Goal: Task Accomplishment & Management: Use online tool/utility

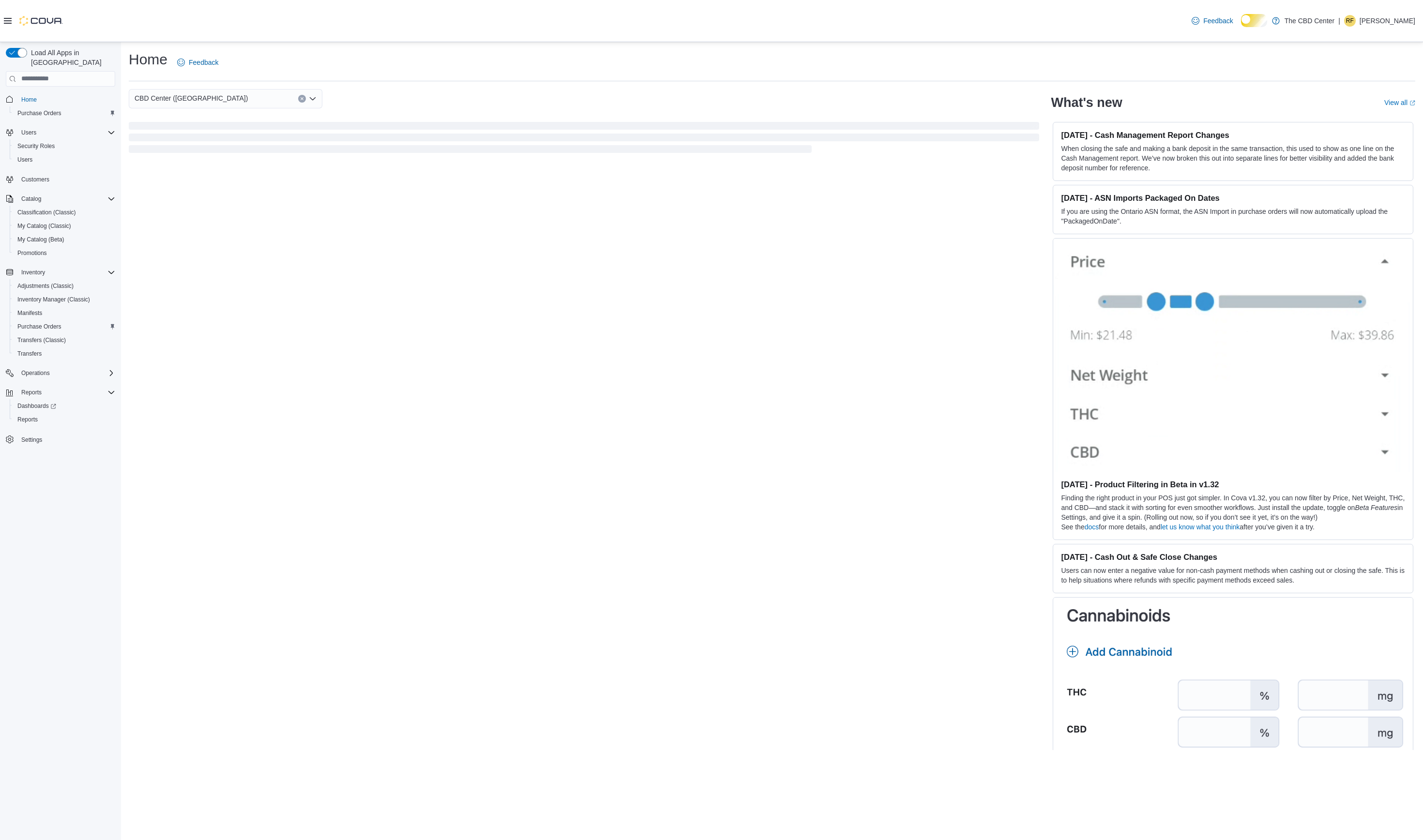
click at [50, 98] on span "Home" at bounding box center [66, 100] width 98 height 12
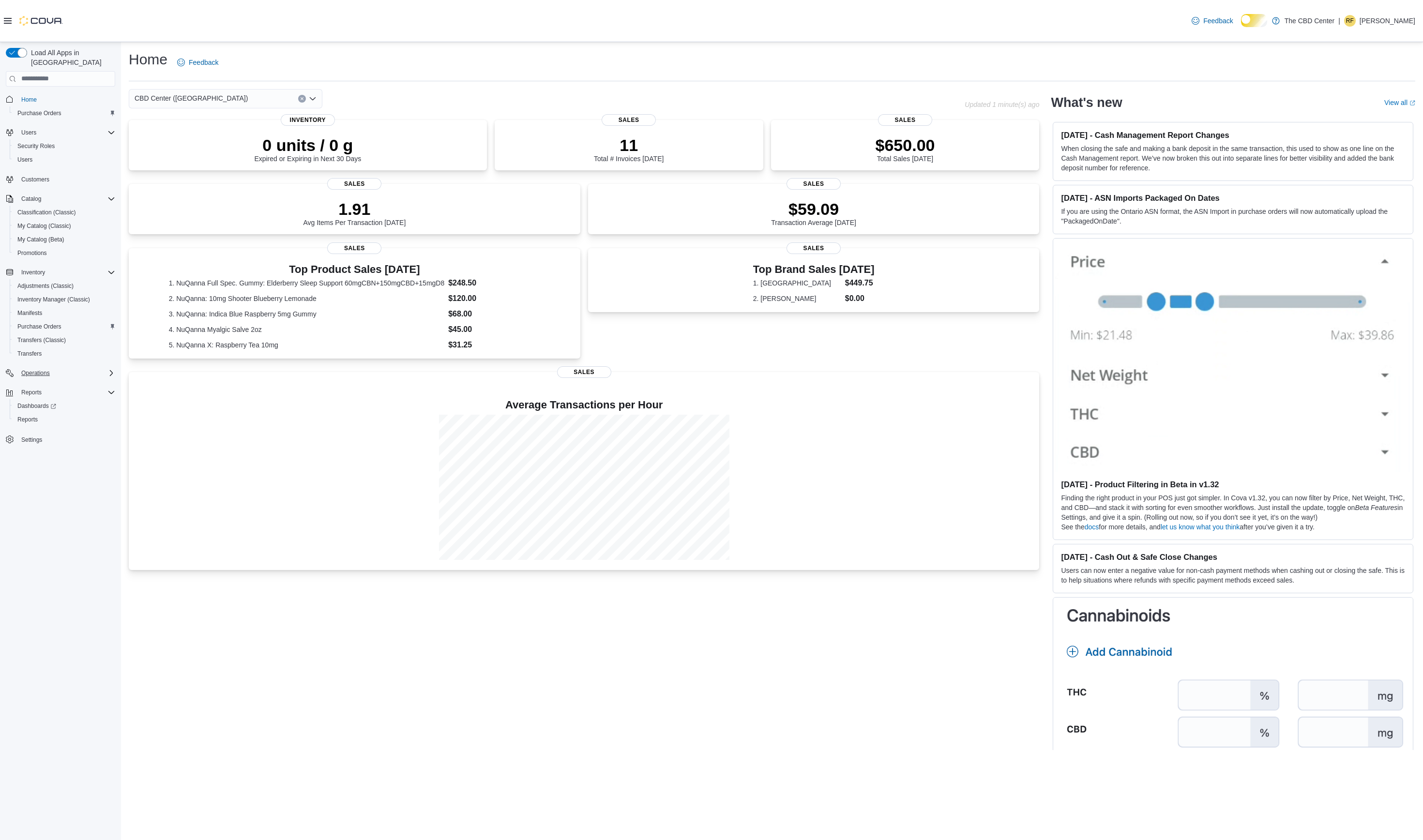
click at [44, 377] on span "Operations" at bounding box center [35, 372] width 28 height 8
click at [45, 390] on span "Cash Management" at bounding box center [41, 386] width 49 height 8
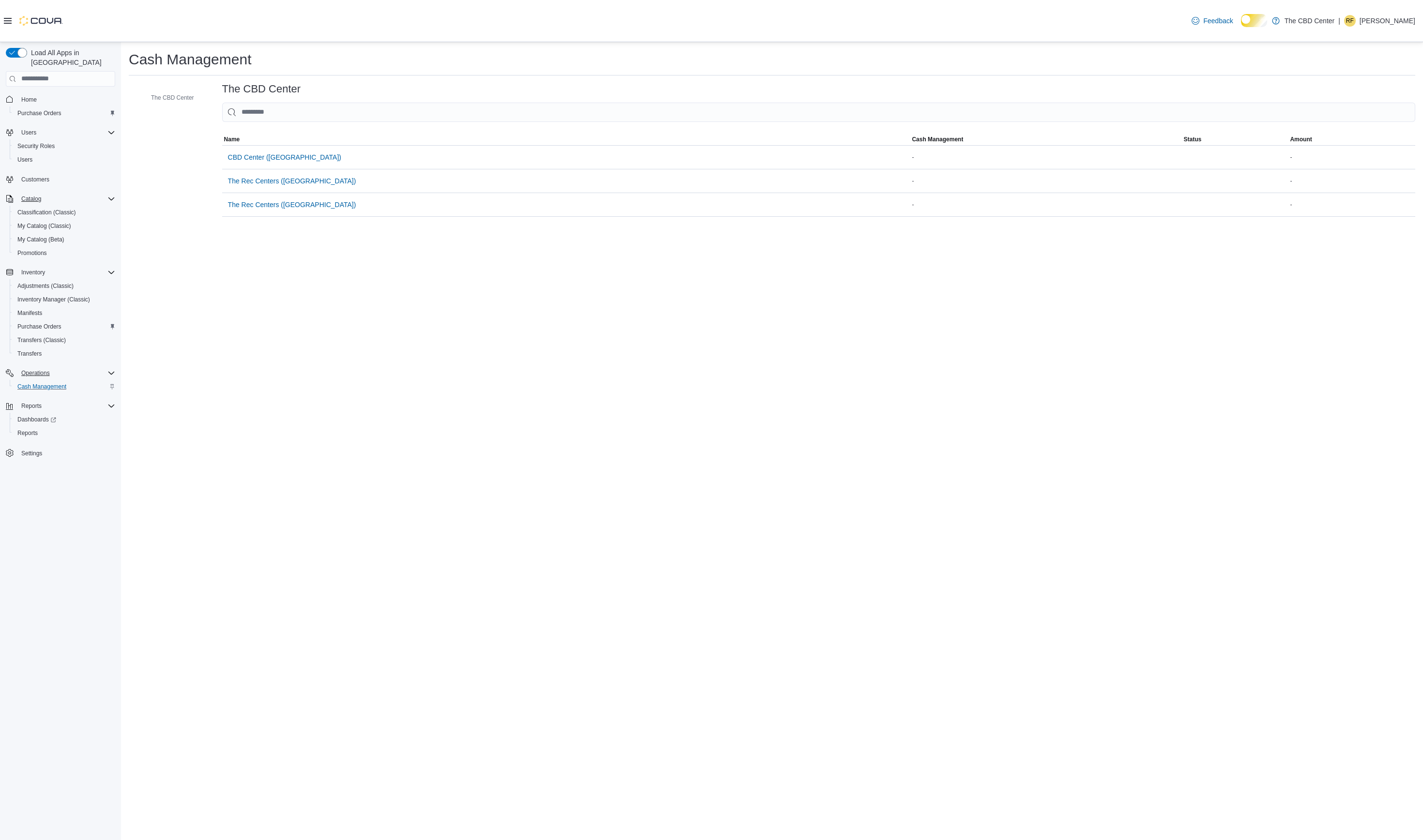
click at [112, 199] on div "Catalog" at bounding box center [66, 199] width 98 height 12
click at [294, 168] on span "CBD Center (Mankato)" at bounding box center [285, 162] width 113 height 9
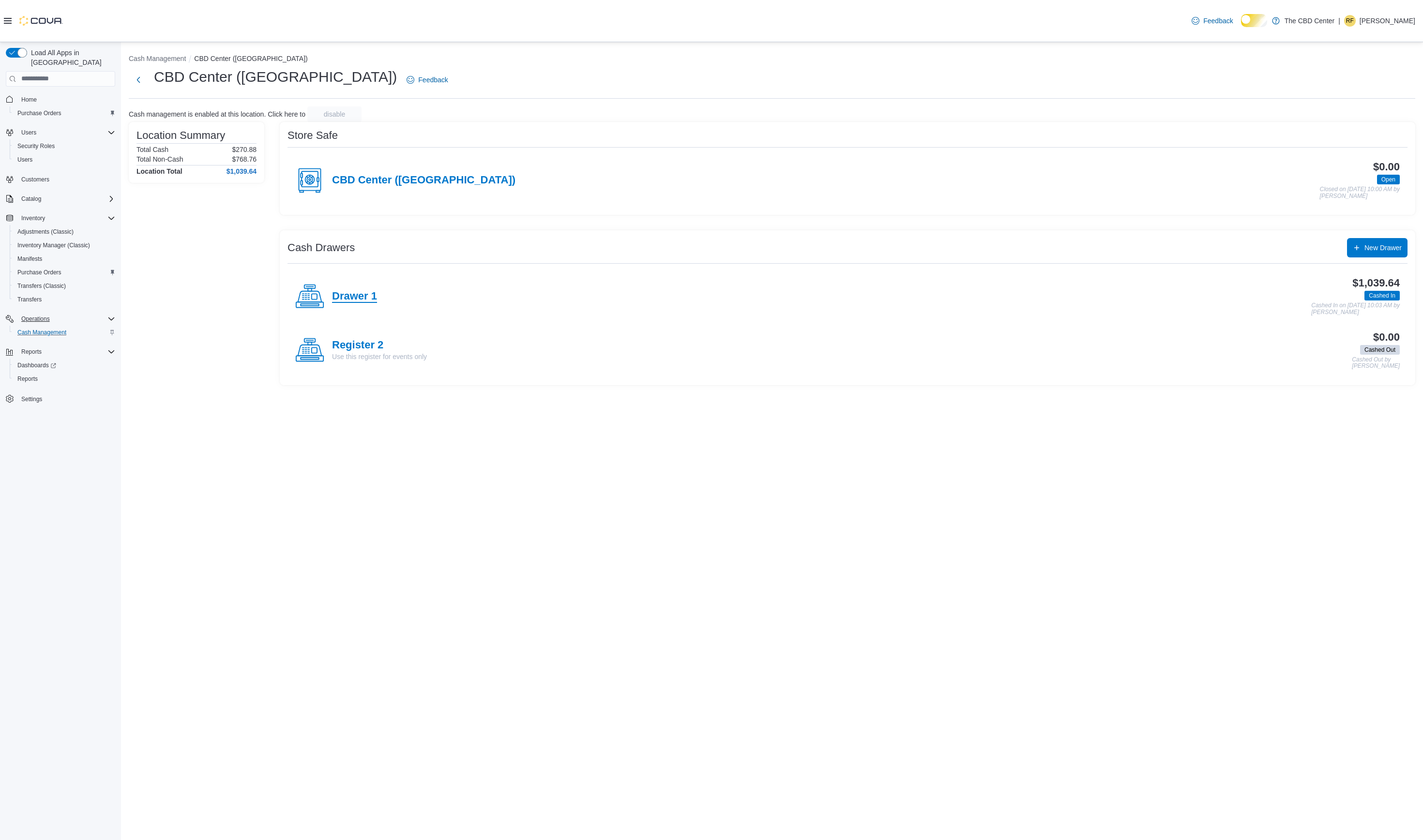
click at [346, 303] on h4 "Drawer 1" at bounding box center [354, 296] width 45 height 13
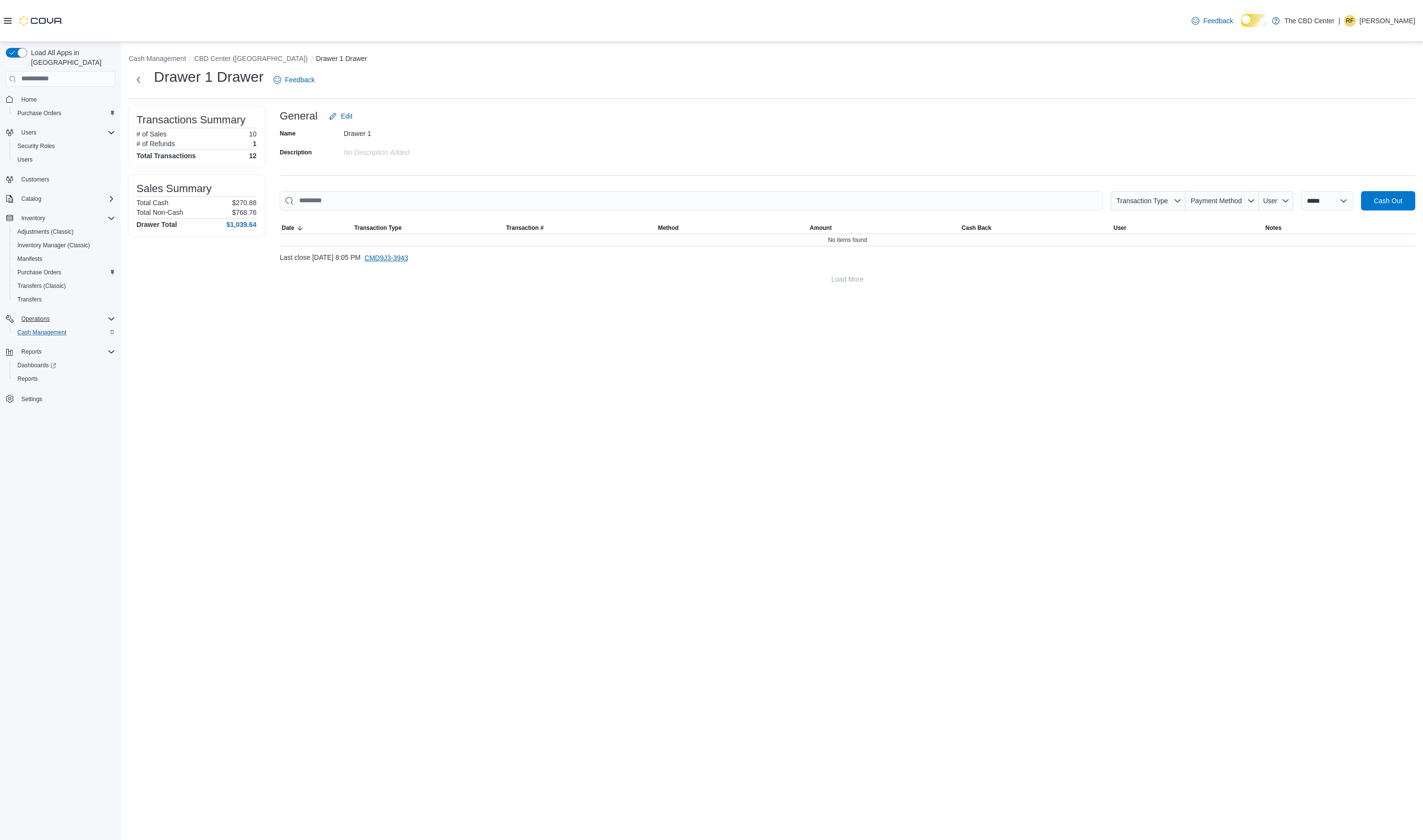
click at [408, 263] on span "CMD9J3-3943" at bounding box center [386, 257] width 44 height 9
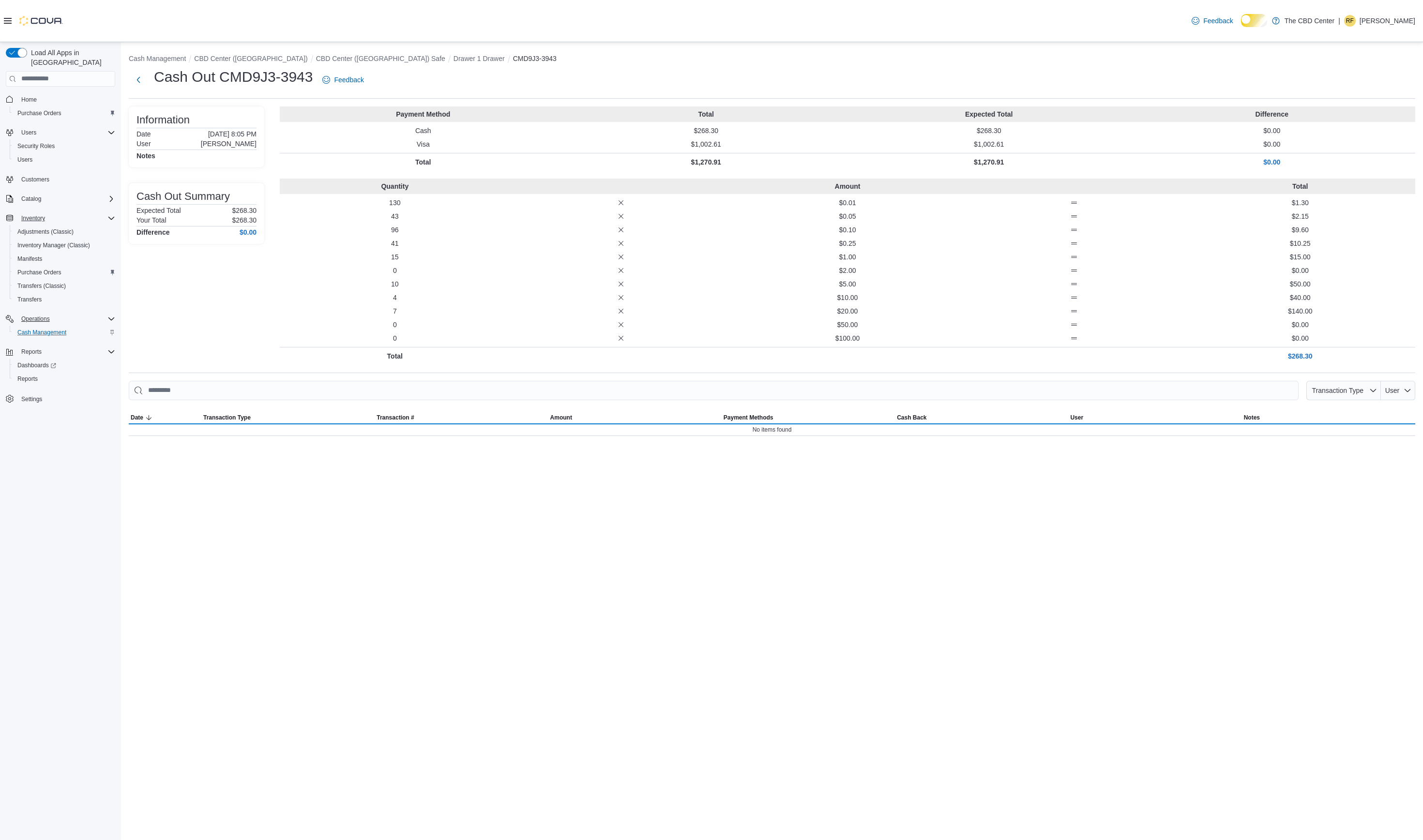
click at [49, 221] on button "Inventory" at bounding box center [33, 219] width 32 height 12
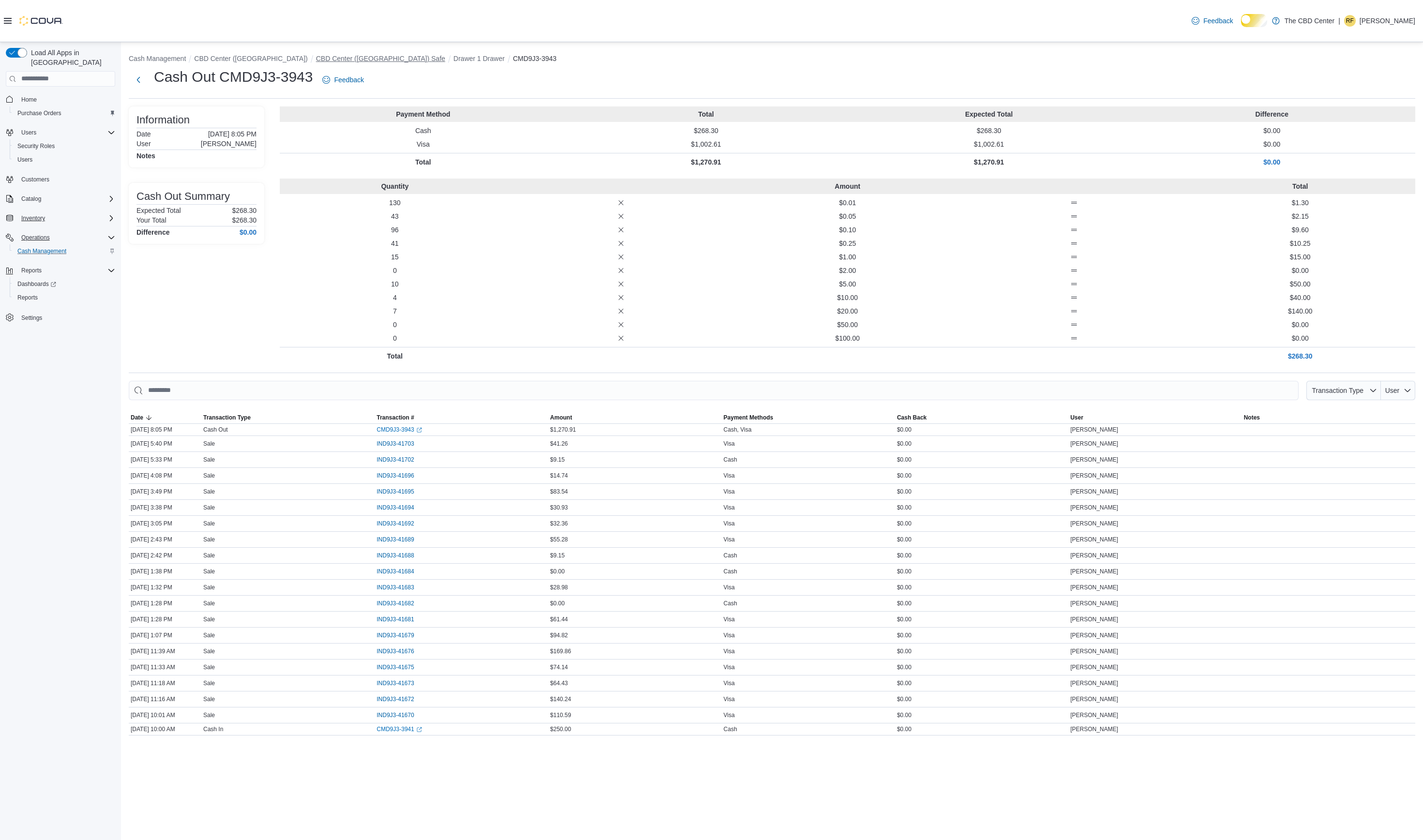
click at [385, 60] on button "CBD Center (Mankato) Safe" at bounding box center [380, 58] width 130 height 8
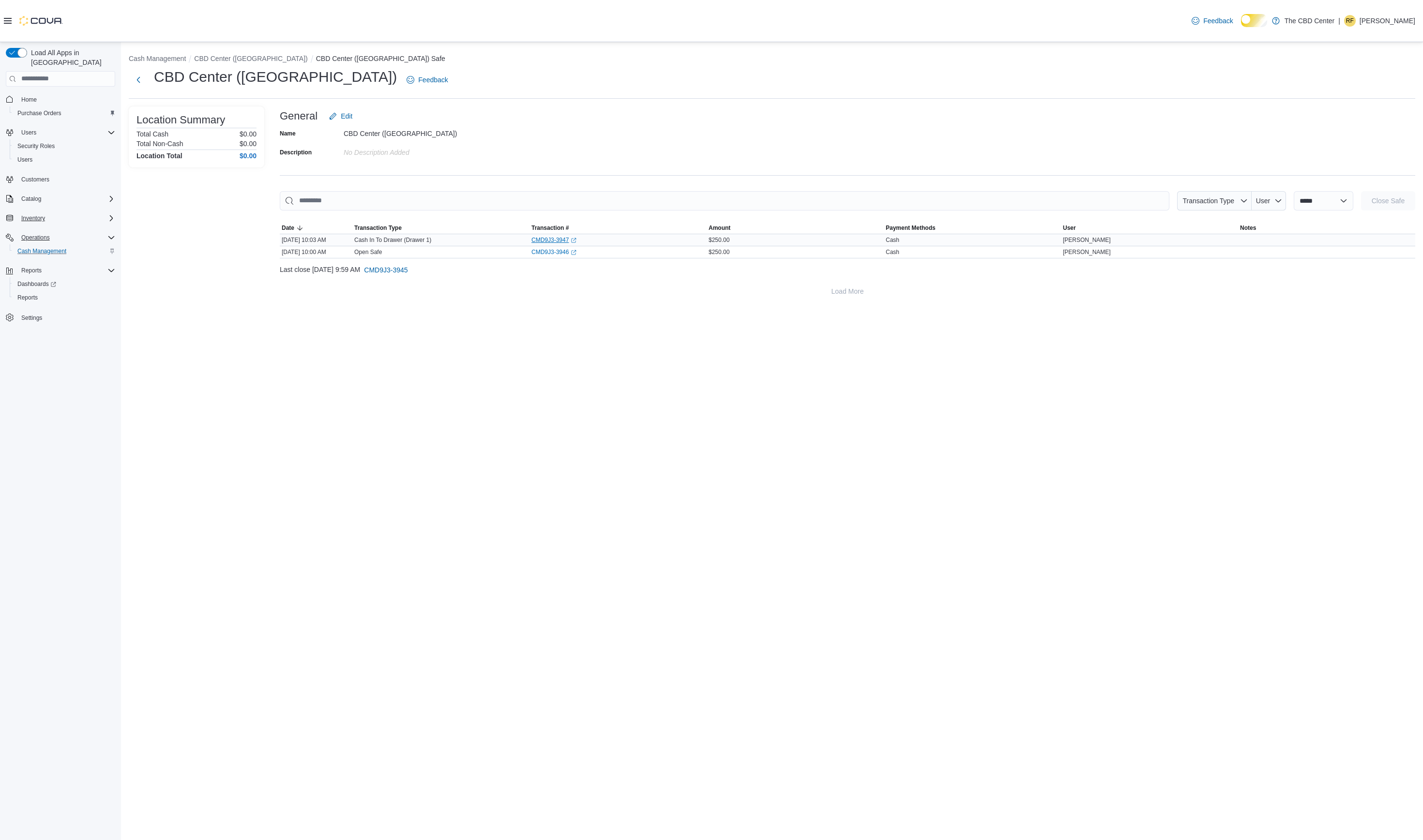
click at [558, 243] on link "CMD9J3-3947 (opens in a new tab or window)" at bounding box center [554, 239] width 45 height 8
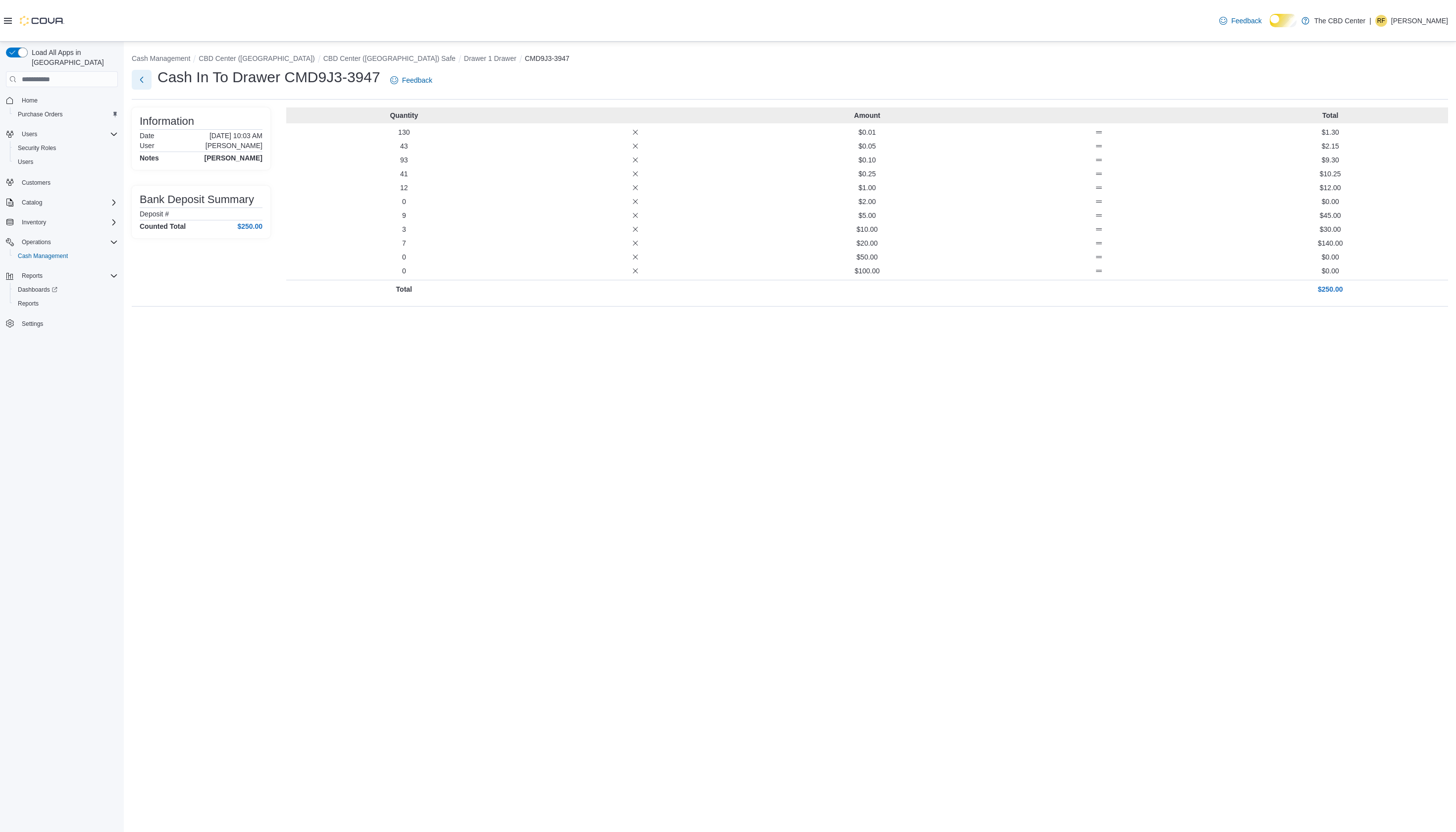
click at [142, 80] on button "Next" at bounding box center [141, 79] width 20 height 20
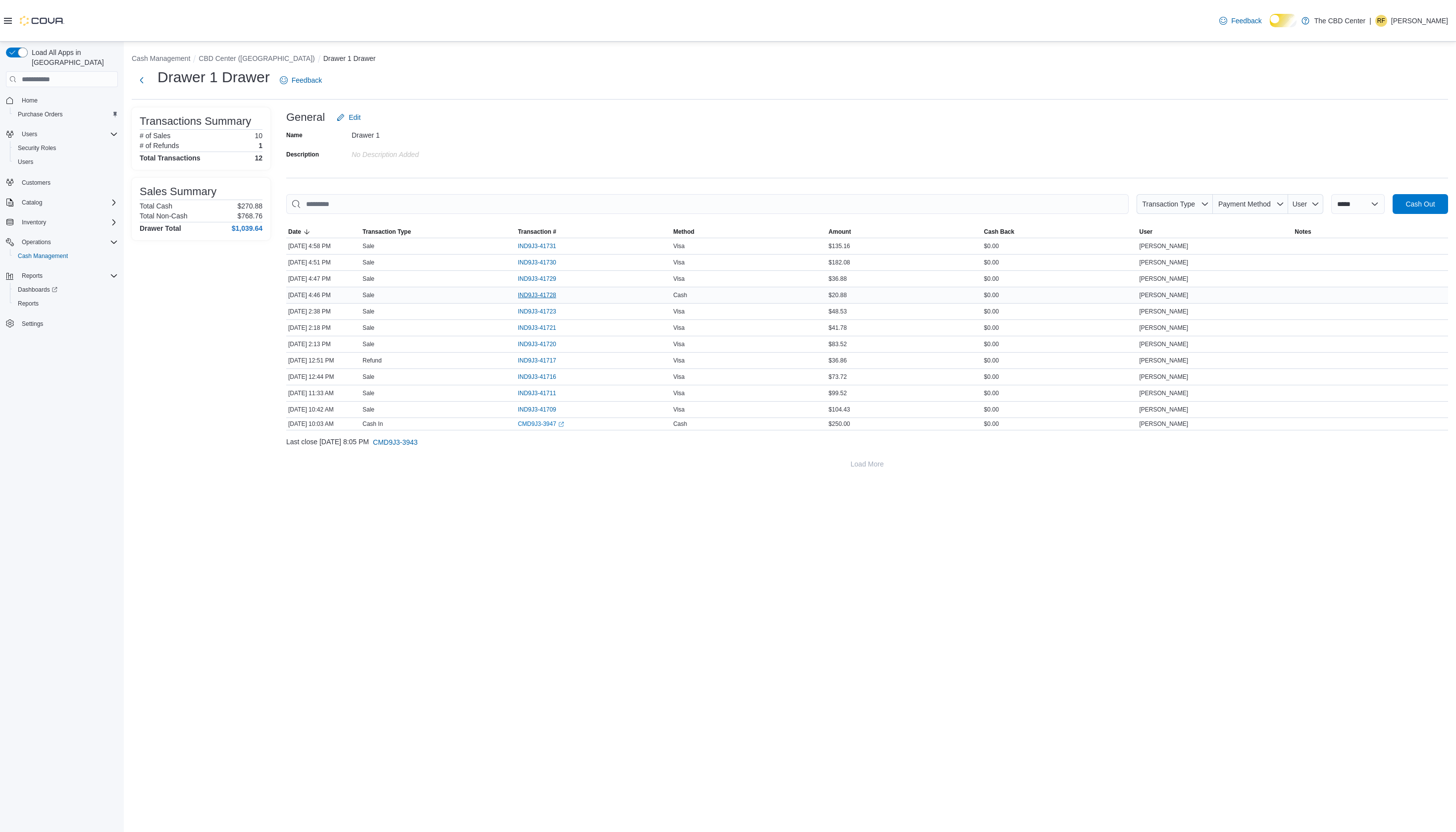
click at [554, 300] on span "IND9J3-41728" at bounding box center [537, 295] width 38 height 8
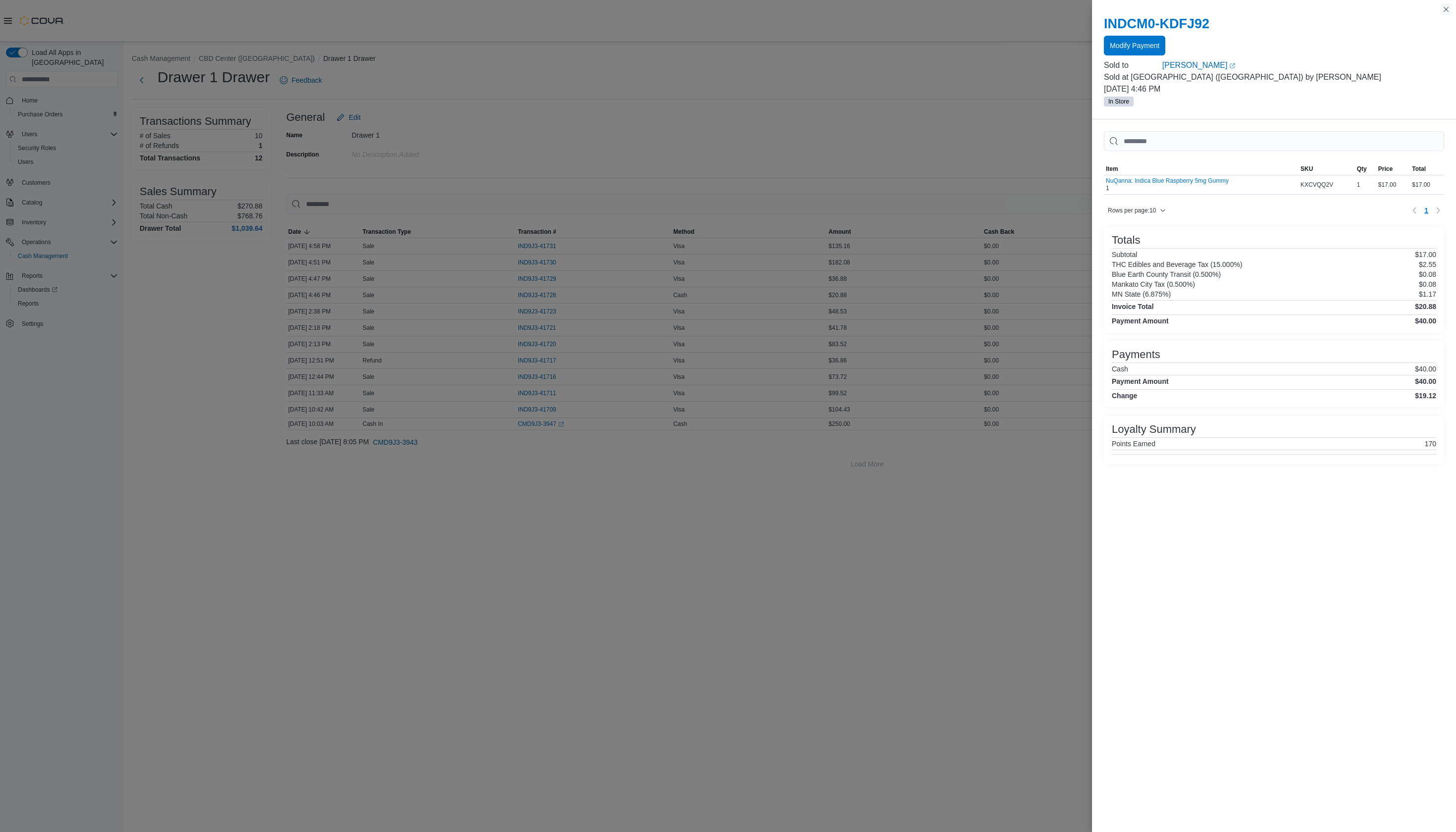
click at [1446, 10] on button "Close this dialog" at bounding box center [1446, 10] width 12 height 12
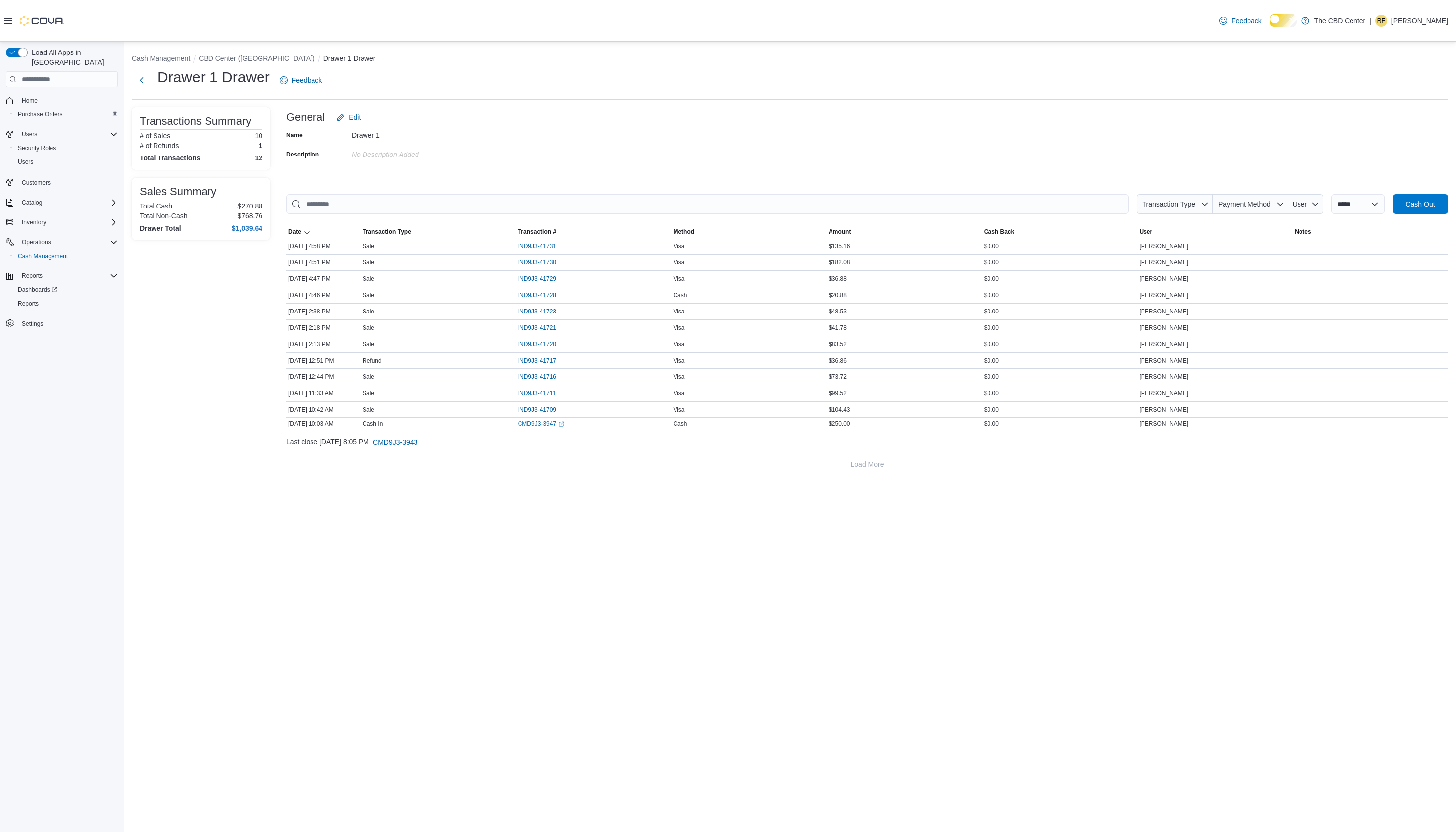
click at [52, 102] on span "Home" at bounding box center [68, 100] width 100 height 12
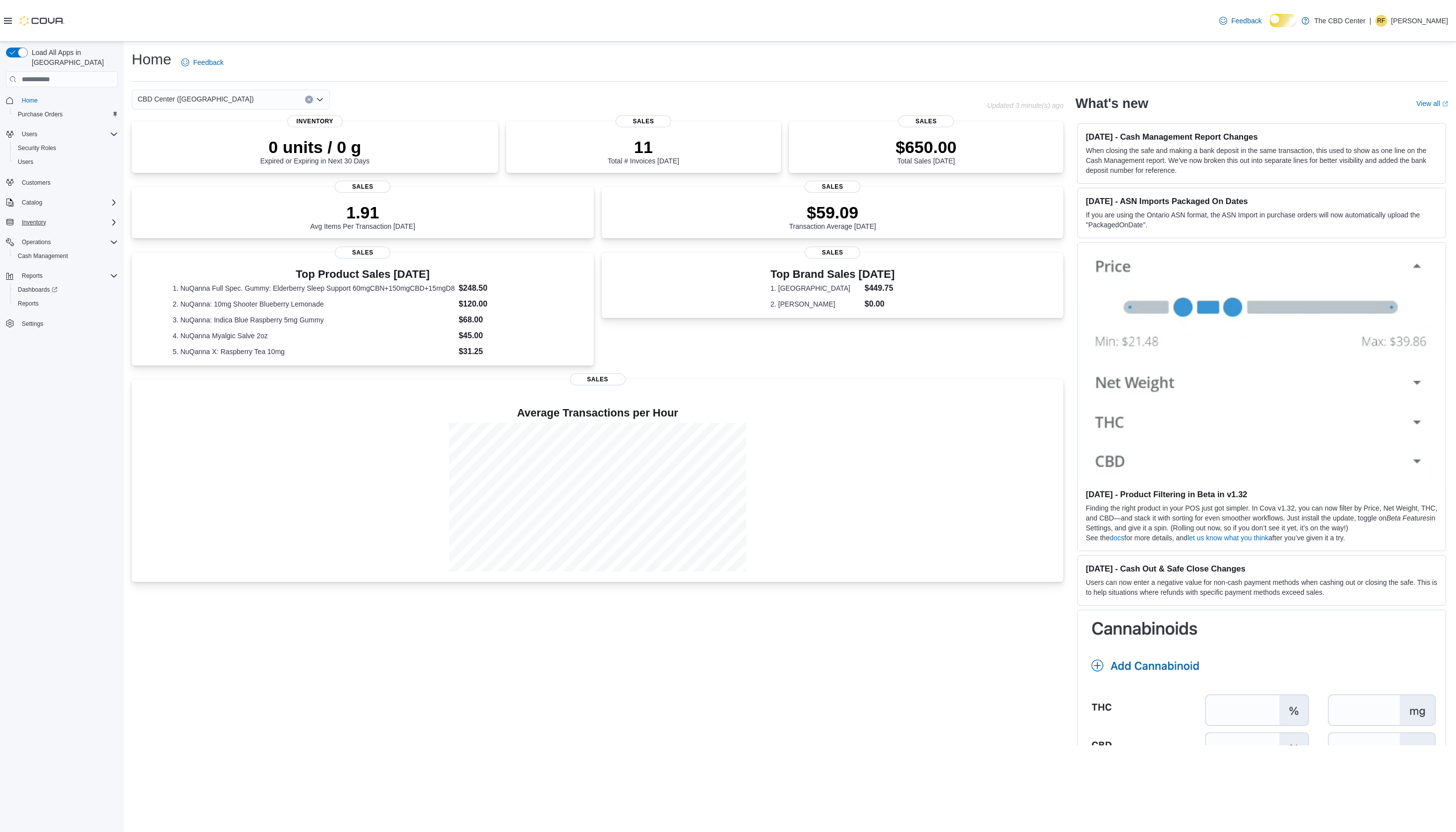
click at [110, 228] on div "Inventory" at bounding box center [68, 222] width 100 height 12
click at [110, 203] on icon "Complex example" at bounding box center [113, 202] width 8 height 8
click at [40, 227] on span "Inventory" at bounding box center [34, 222] width 25 height 8
click at [41, 227] on span "Inventory" at bounding box center [34, 222] width 25 height 8
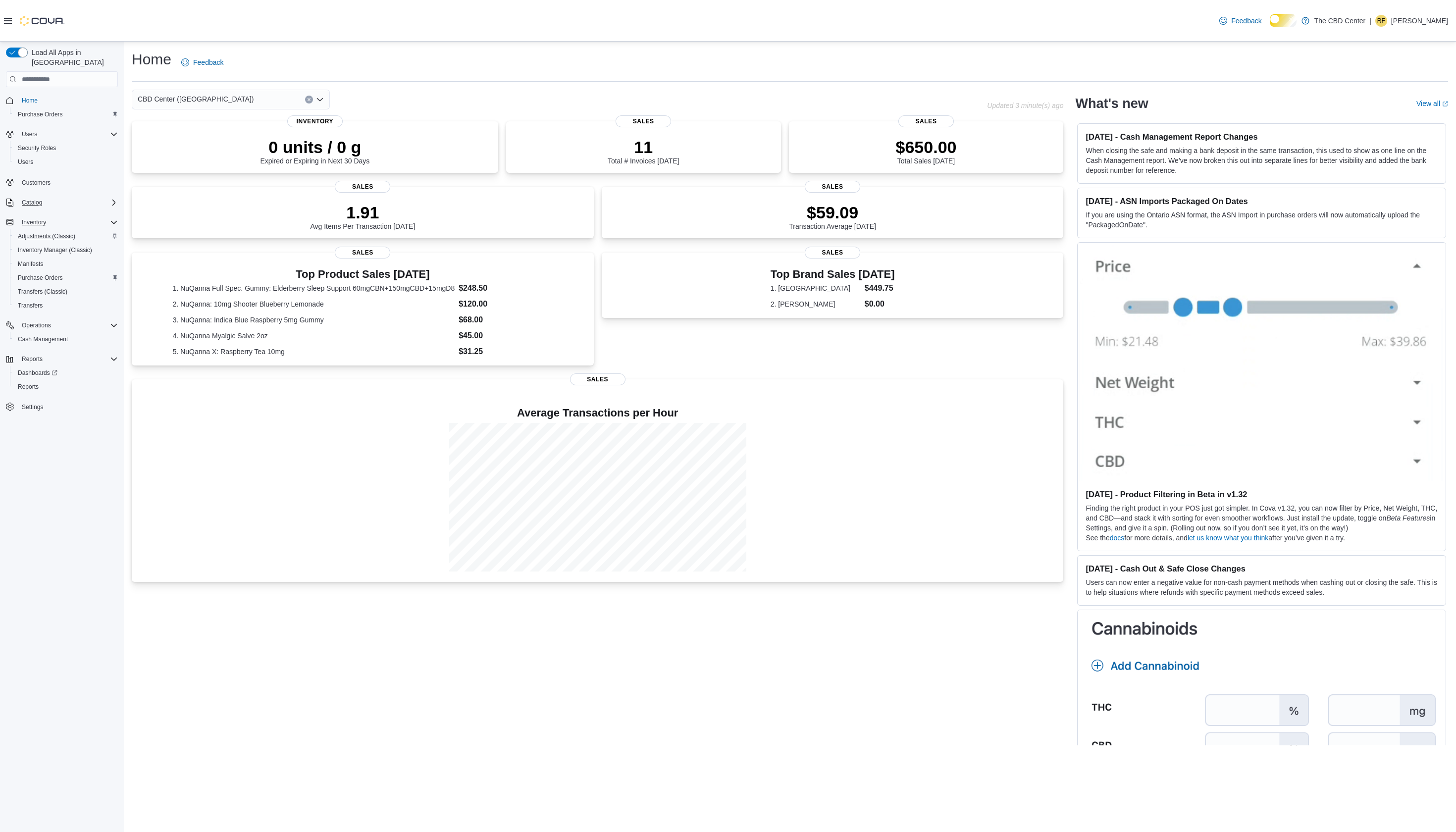
click at [44, 240] on span "Adjustments (Classic)" at bounding box center [46, 235] width 57 height 8
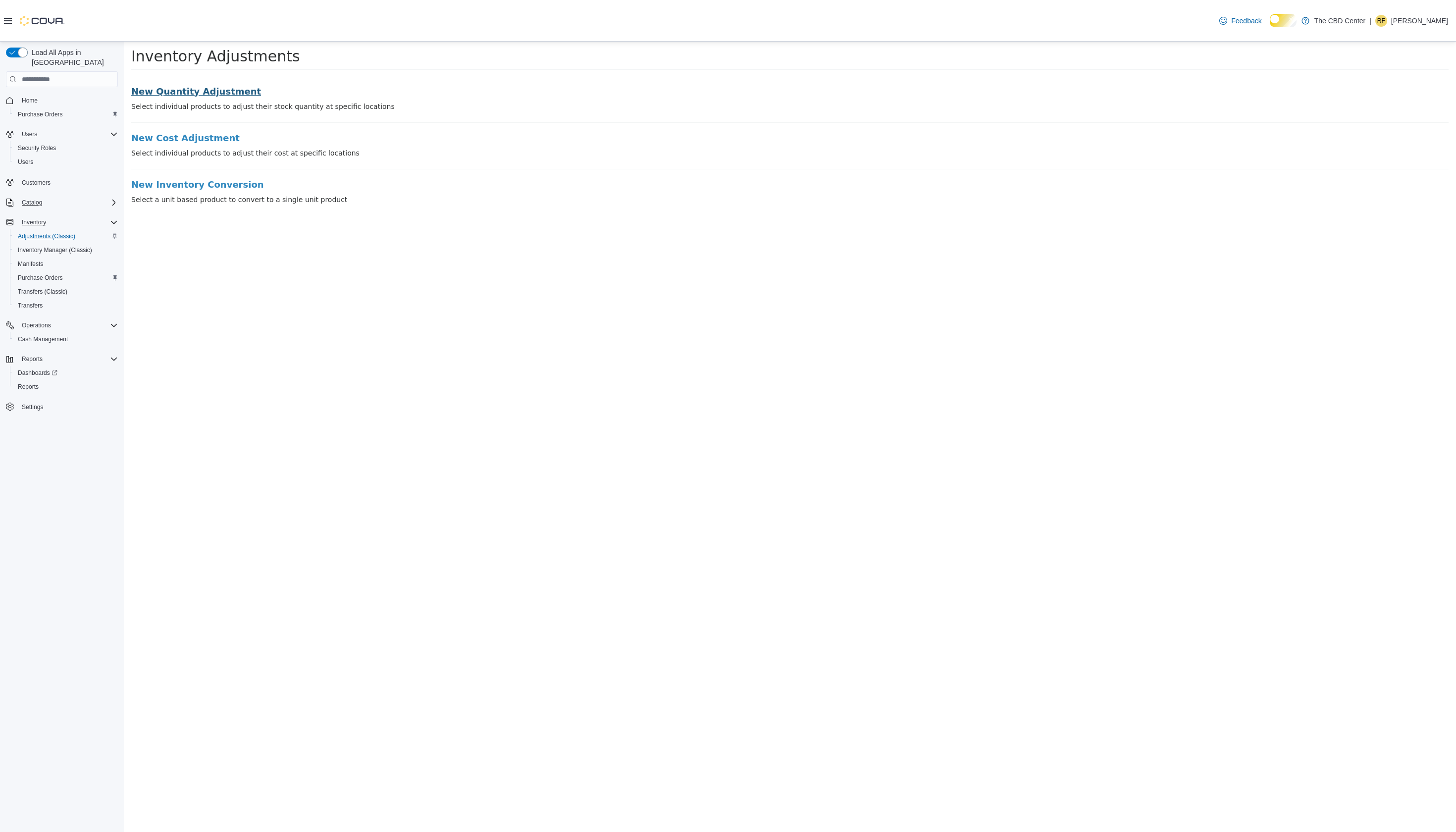
click at [186, 95] on h3 "New Quantity Adjustment" at bounding box center [789, 91] width 1317 height 10
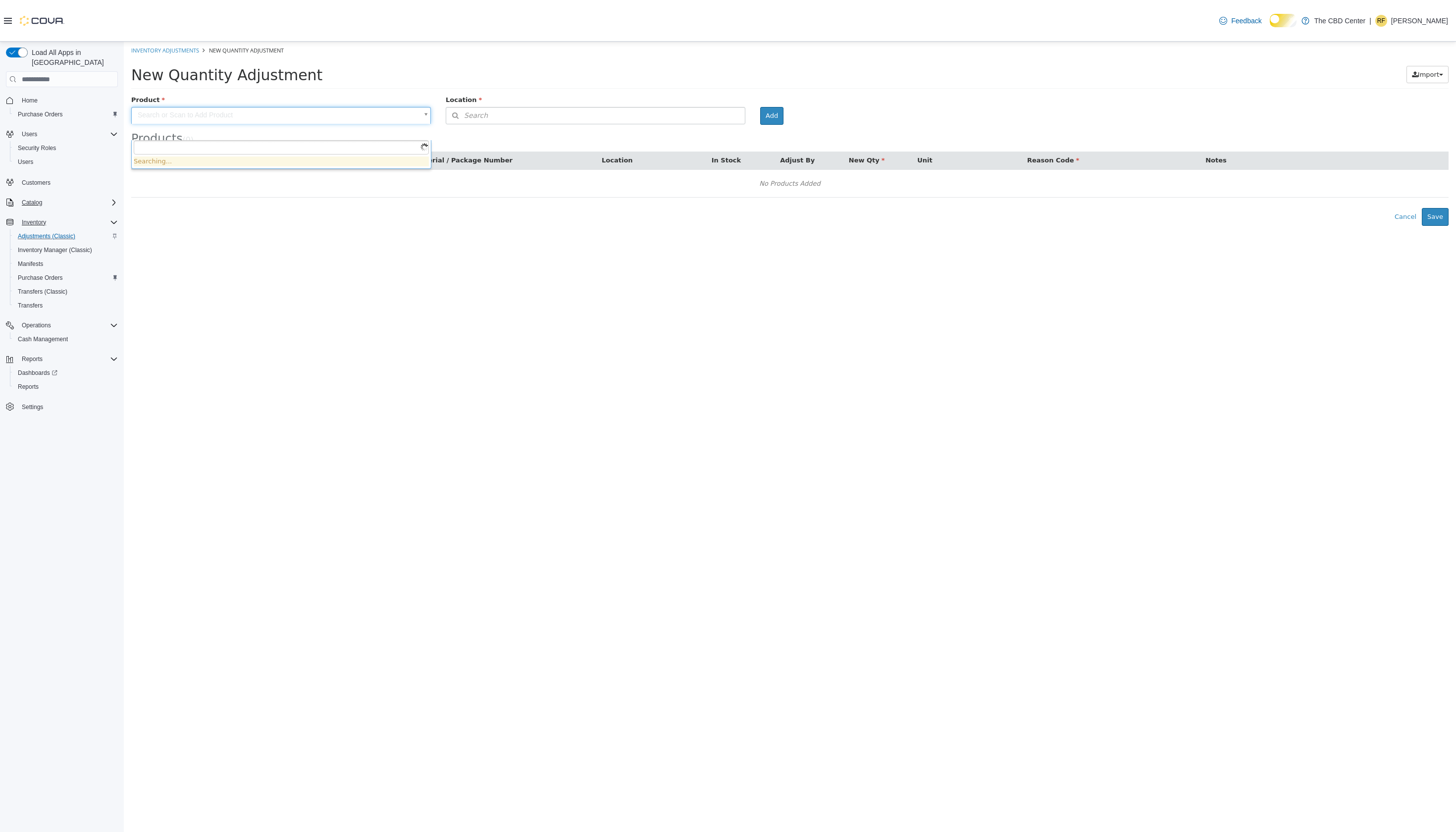
click at [250, 134] on body "× Inventory Adjustments New Quantity Adjustment New Quantity Adjustment Import …" at bounding box center [789, 134] width 1332 height 184
type input "*****"
type input "**********"
click at [573, 125] on button "Search" at bounding box center [595, 116] width 299 height 18
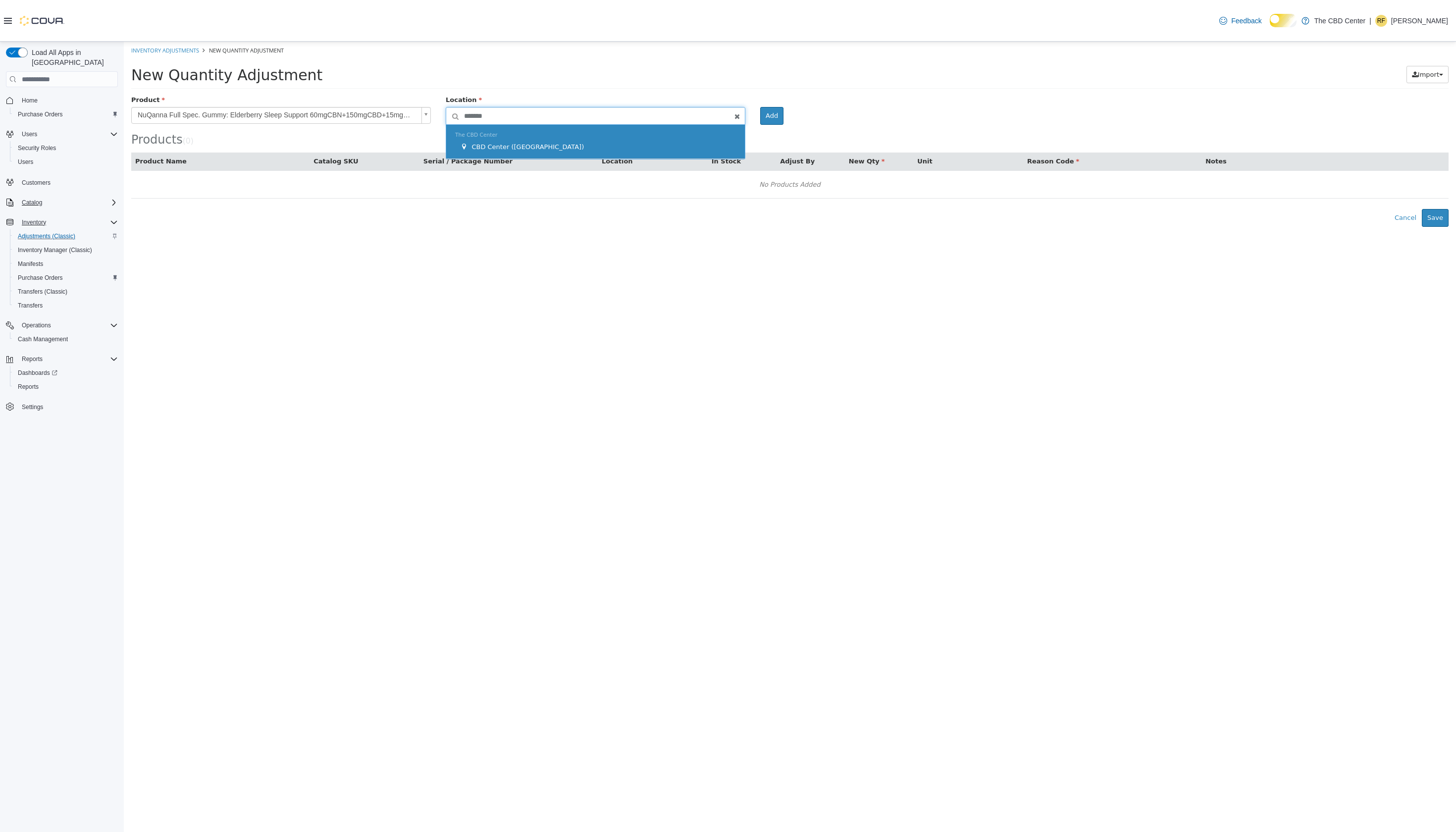
type input "*******"
click at [597, 156] on div "The CBD Center CBD Center (Mankato)" at bounding box center [595, 141] width 299 height 34
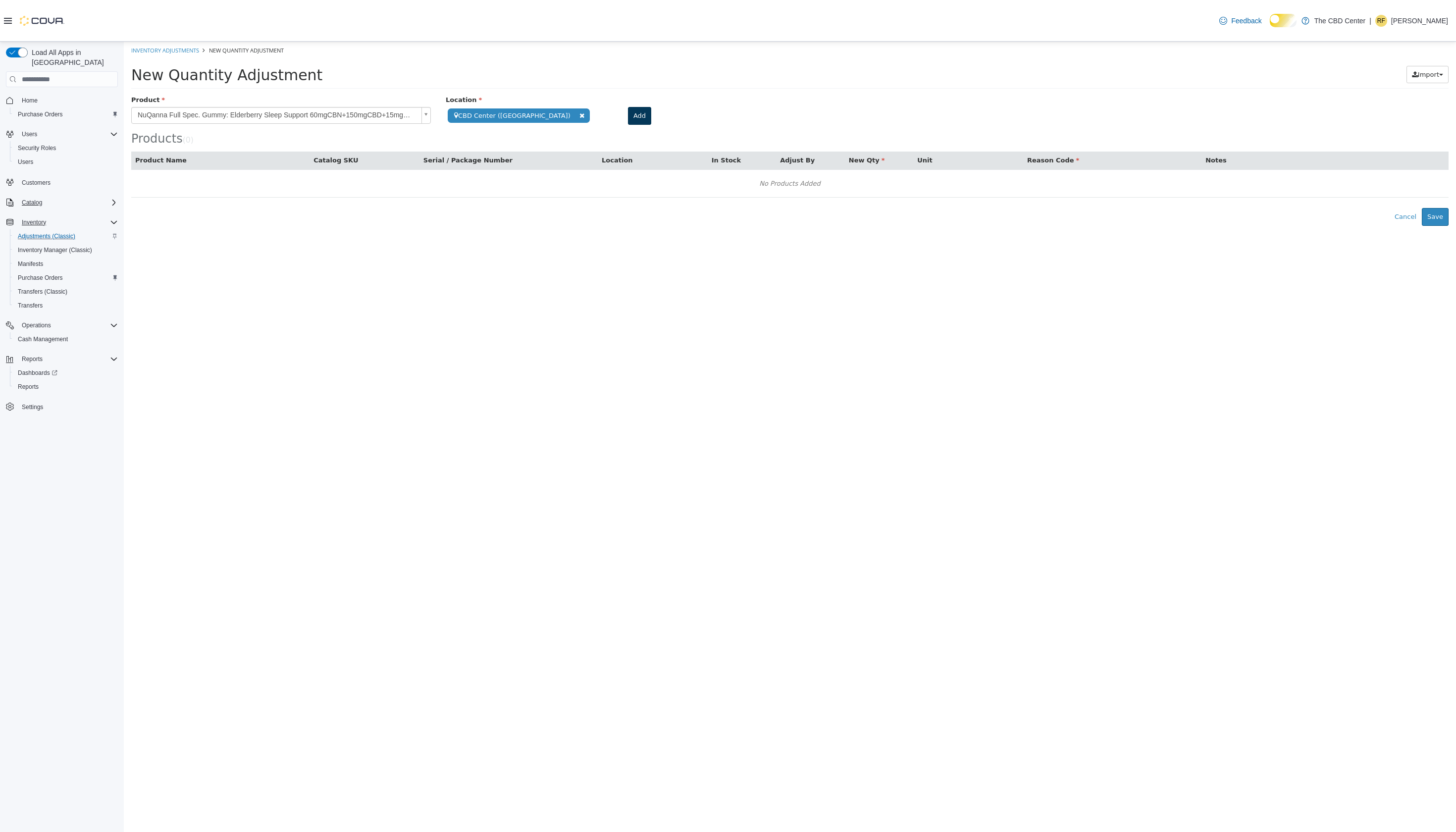
click at [651, 125] on button "Add" at bounding box center [639, 116] width 23 height 18
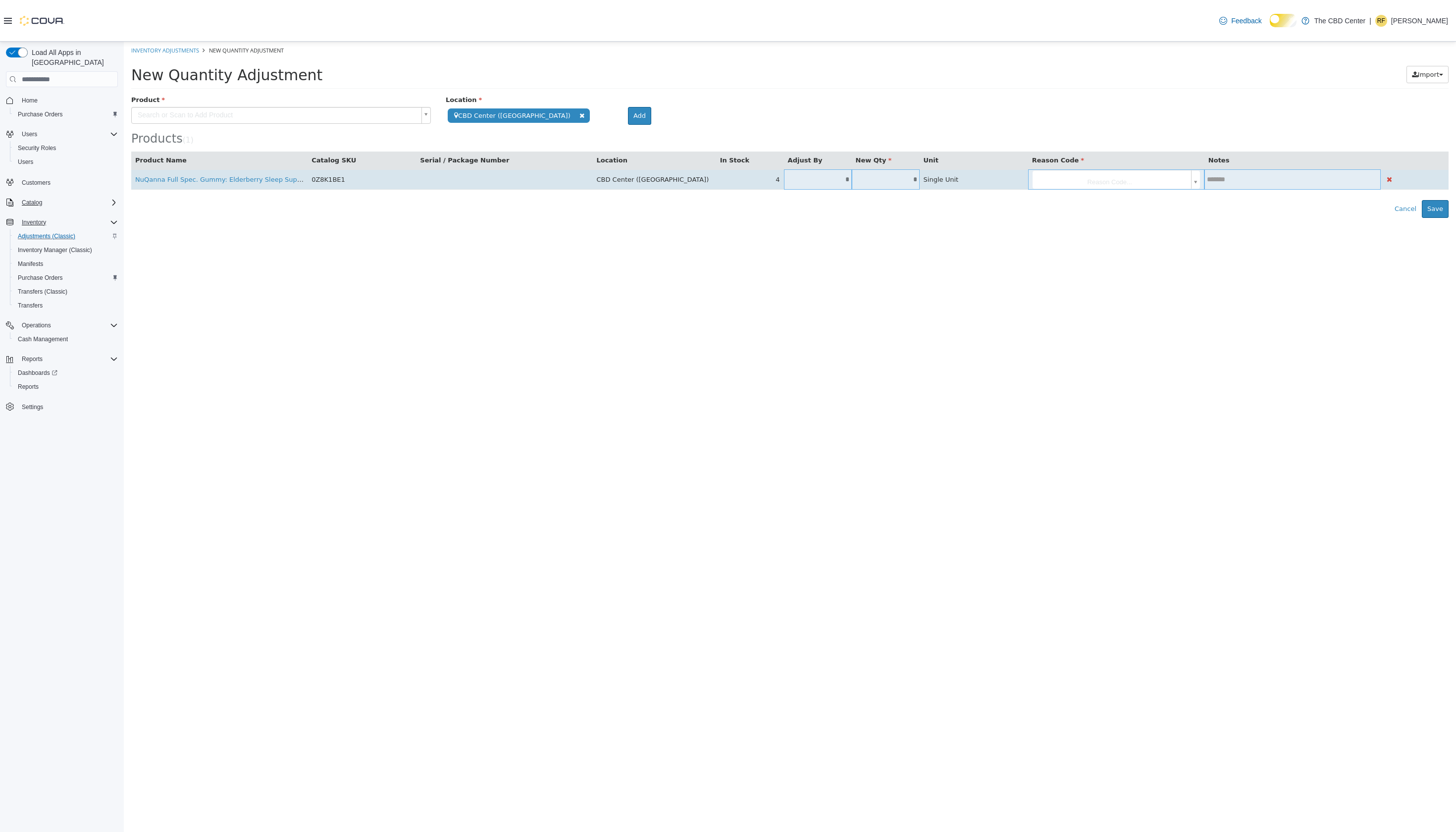
click at [880, 184] on input "*" at bounding box center [885, 179] width 68 height 7
type input "*"
type input "**"
click at [1092, 209] on body "**********" at bounding box center [789, 129] width 1332 height 177
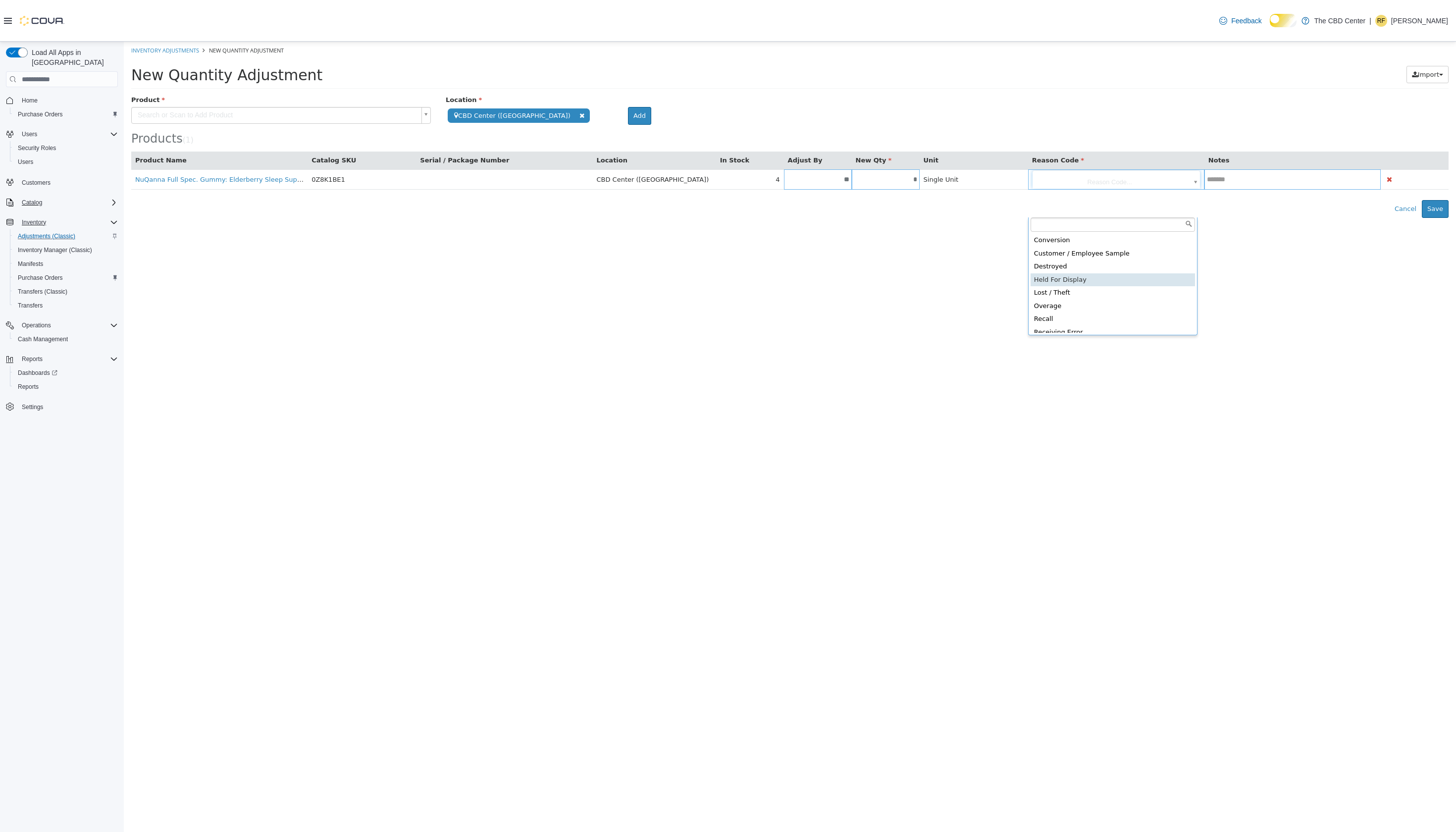
type input "**********"
click at [1434, 218] on button "Save" at bounding box center [1435, 209] width 26 height 18
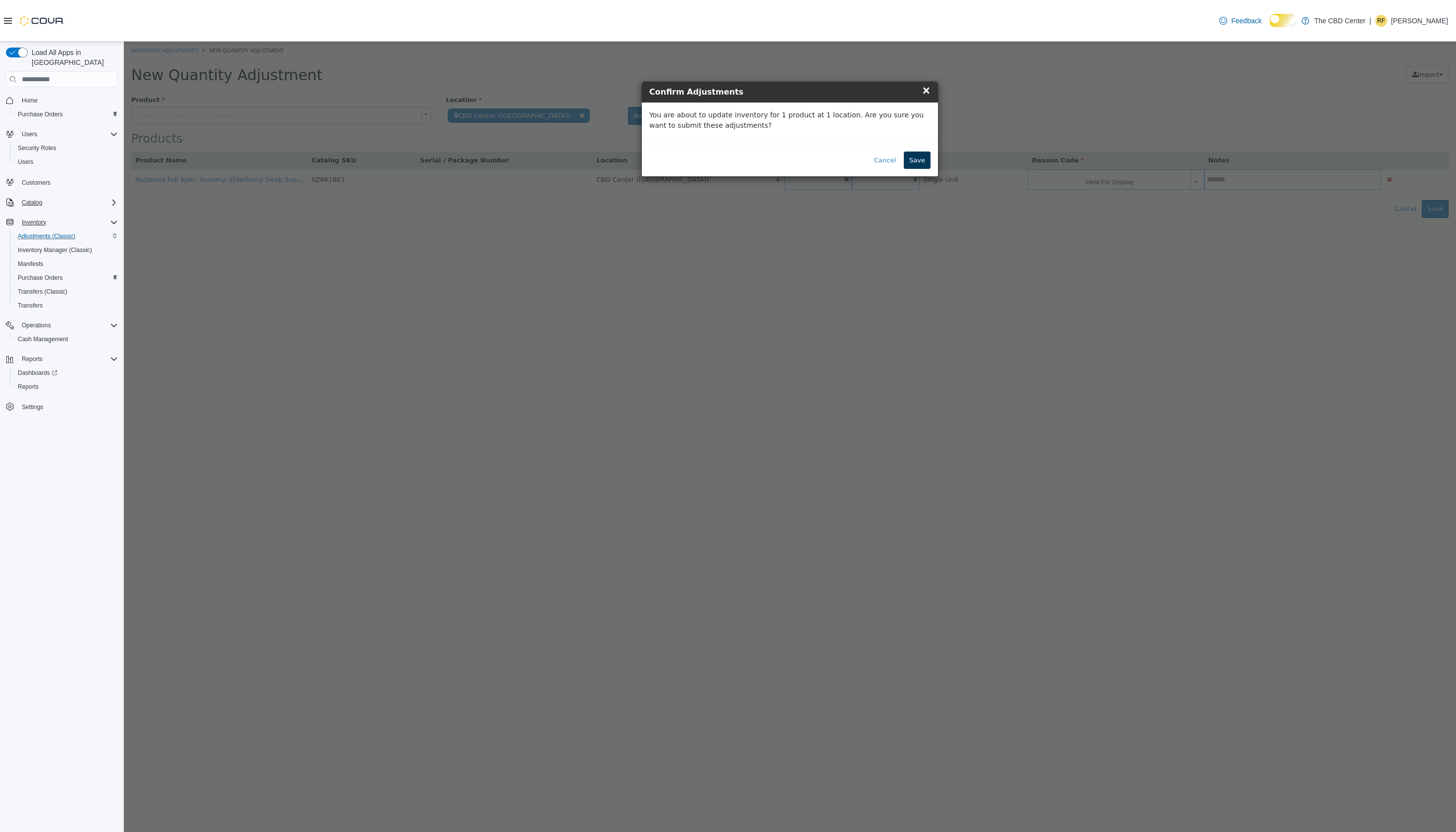
click at [913, 170] on button "Save" at bounding box center [917, 161] width 26 height 18
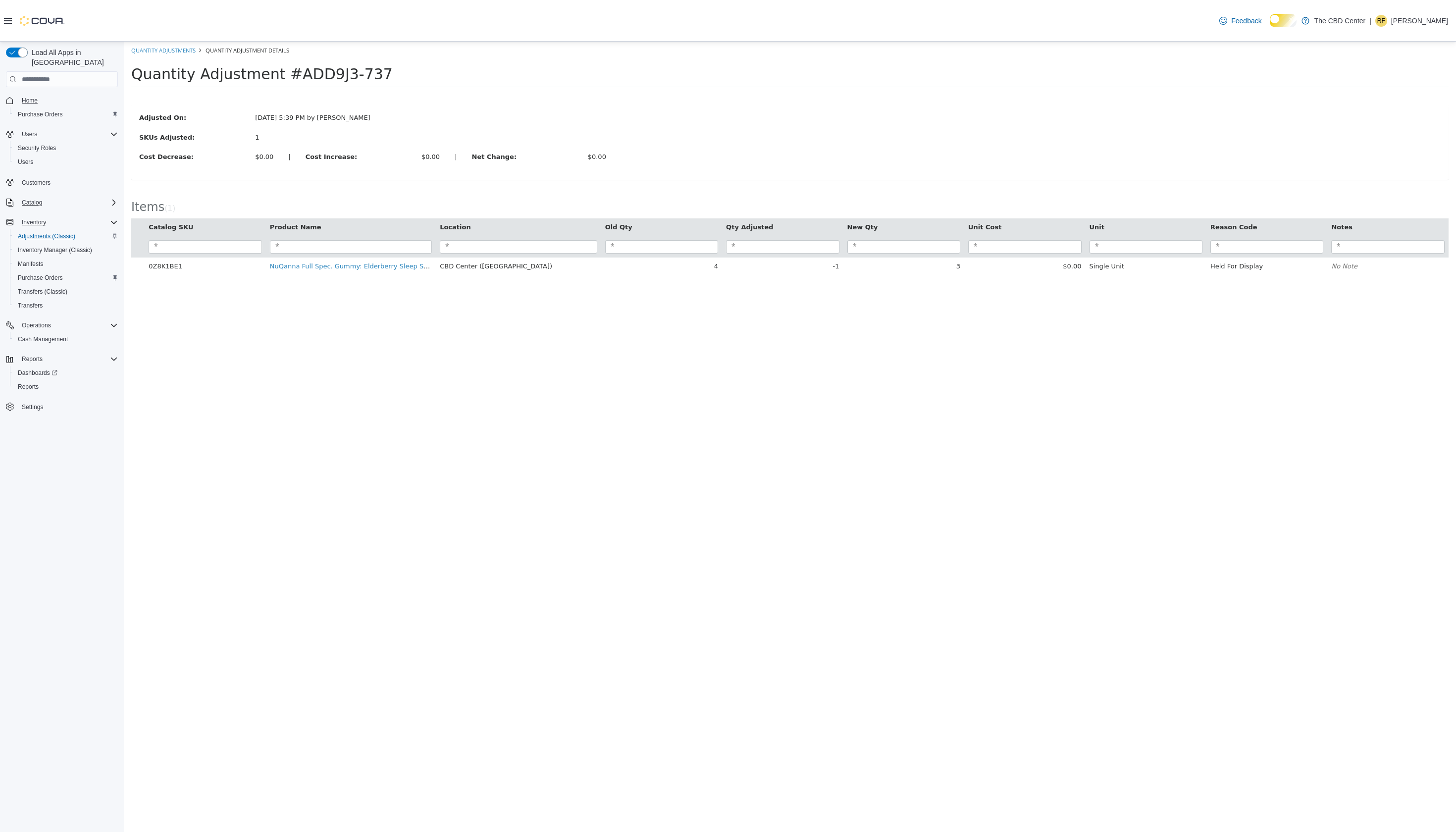
click at [30, 102] on span "Home" at bounding box center [30, 100] width 16 height 8
